Goal: Download file/media

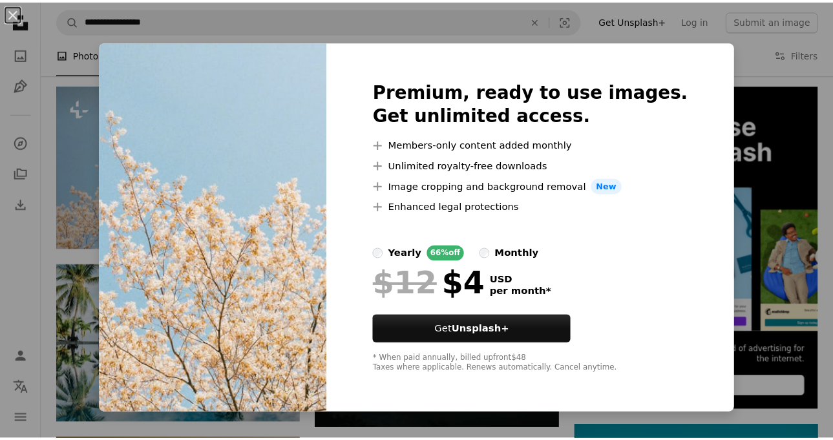
scroll to position [237, 0]
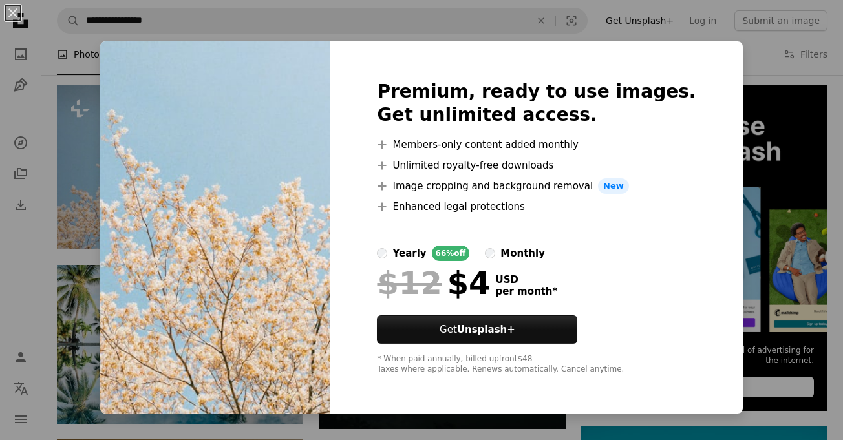
drag, startPoint x: 280, startPoint y: 172, endPoint x: 44, endPoint y: 193, distance: 236.9
click at [44, 193] on div "An X shape Premium, ready to use images. Get unlimited access. A plus sign Memb…" at bounding box center [421, 220] width 843 height 440
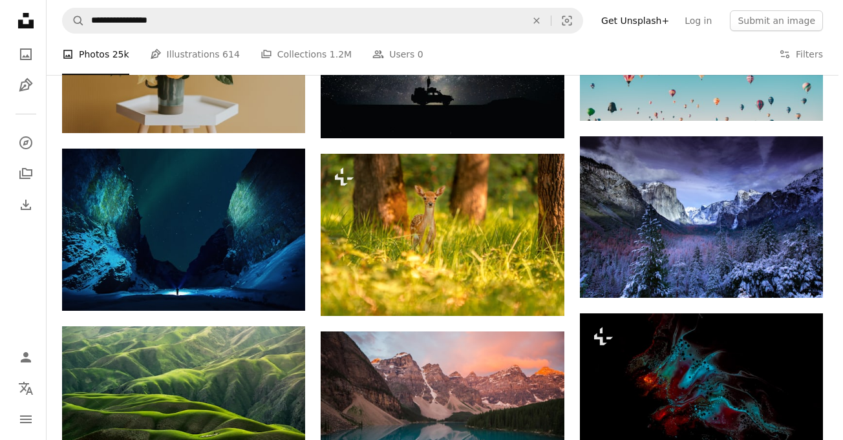
scroll to position [703, 0]
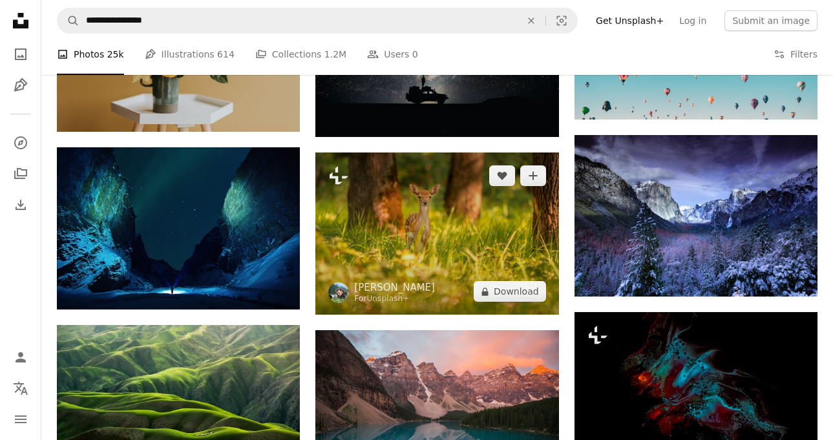
click at [429, 203] on img at bounding box center [436, 234] width 243 height 162
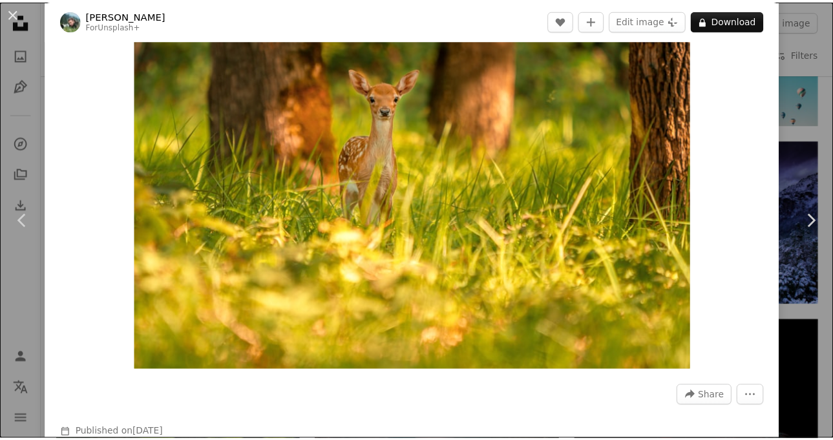
scroll to position [54, 0]
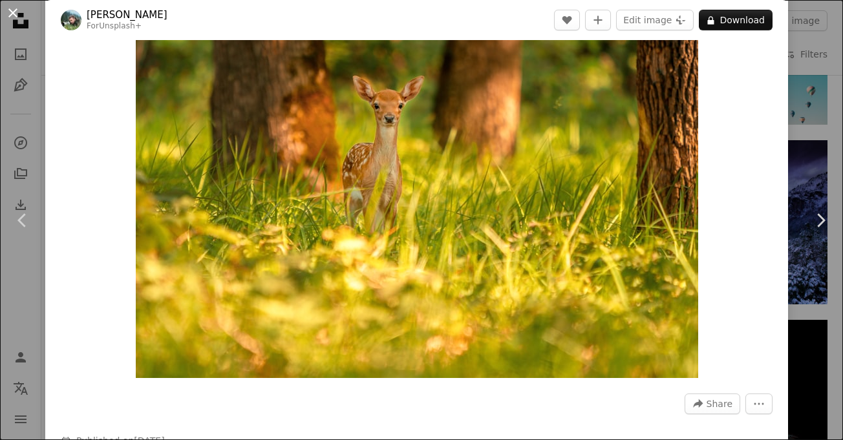
click at [11, 9] on button "An X shape" at bounding box center [13, 13] width 16 height 16
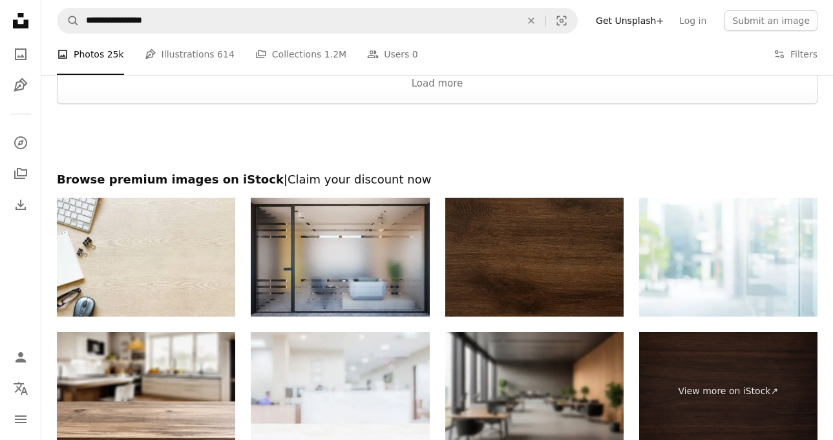
scroll to position [1819, 0]
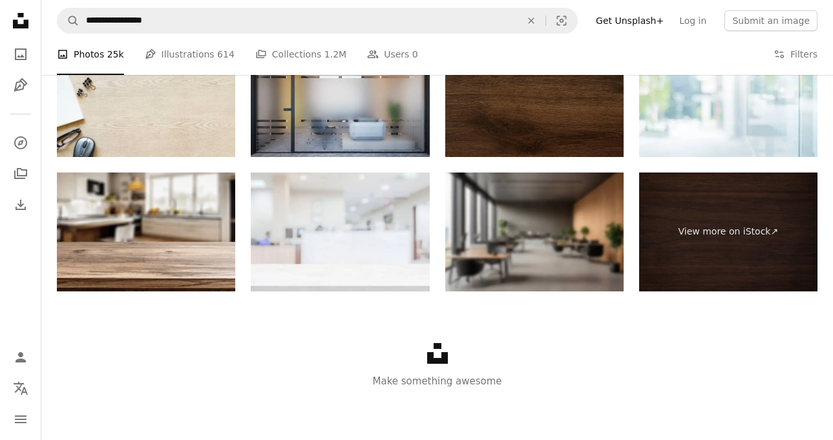
click at [51, 168] on div "Browse premium images on iStock | Claim your discount now View more on iStock ↗…" at bounding box center [437, 151] width 792 height 279
click at [17, 207] on icon "Download" at bounding box center [21, 205] width 16 height 16
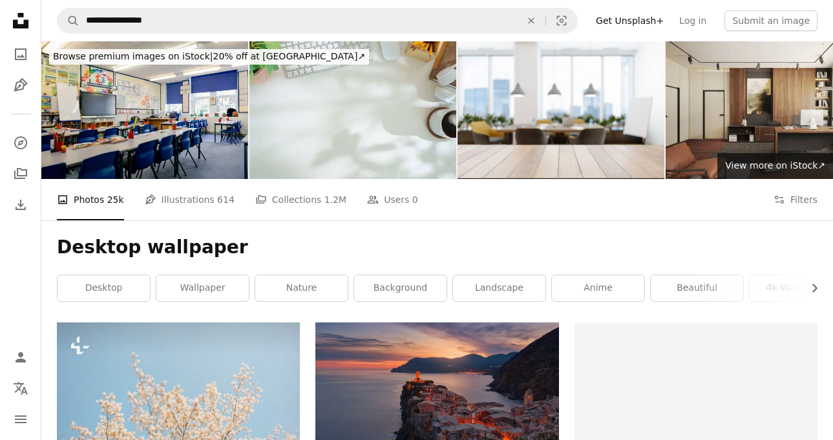
scroll to position [1819, 0]
